Goal: Task Accomplishment & Management: Manage account settings

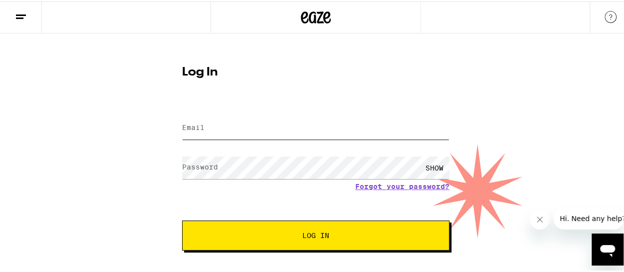
click at [268, 135] on input "Email" at bounding box center [316, 126] width 268 height 22
type input "[EMAIL_ADDRESS][DOMAIN_NAME]"
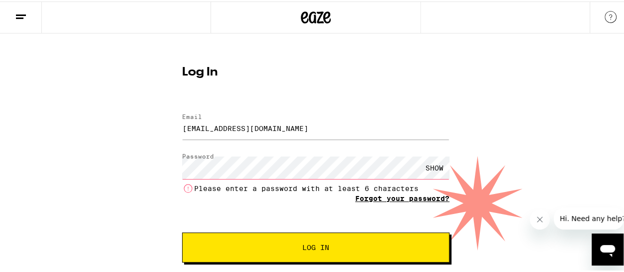
click at [421, 197] on link "Forgot your password?" at bounding box center [402, 197] width 94 height 8
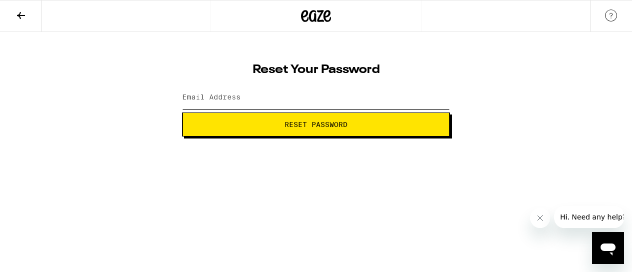
click at [255, 98] on input "Email Address" at bounding box center [316, 97] width 268 height 22
type input "[EMAIL_ADDRESS][DOMAIN_NAME]"
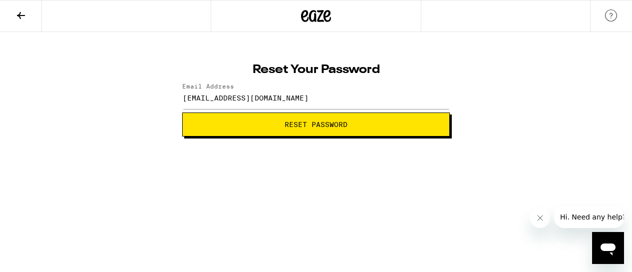
click at [260, 121] on span "Reset Password" at bounding box center [316, 124] width 251 height 7
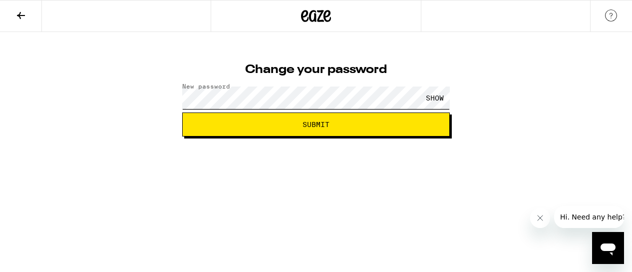
click at [182, 112] on button "Submit" at bounding box center [316, 124] width 268 height 24
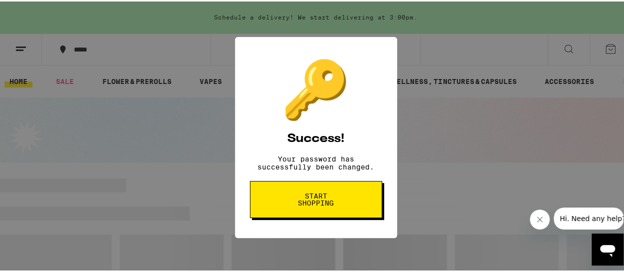
click at [303, 205] on span "Start shopping" at bounding box center [316, 198] width 51 height 14
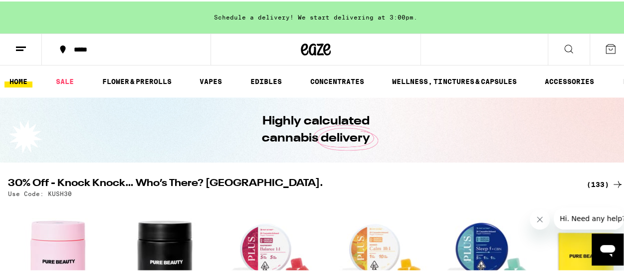
click at [15, 47] on icon at bounding box center [21, 47] width 12 height 12
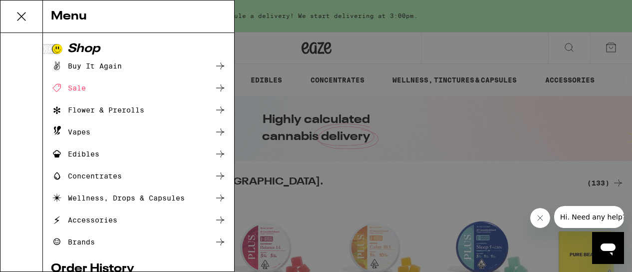
click at [34, 23] on button at bounding box center [21, 16] width 42 height 32
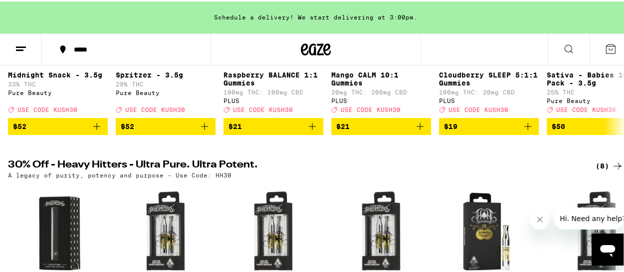
scroll to position [549, 0]
